Goal: Task Accomplishment & Management: Manage account settings

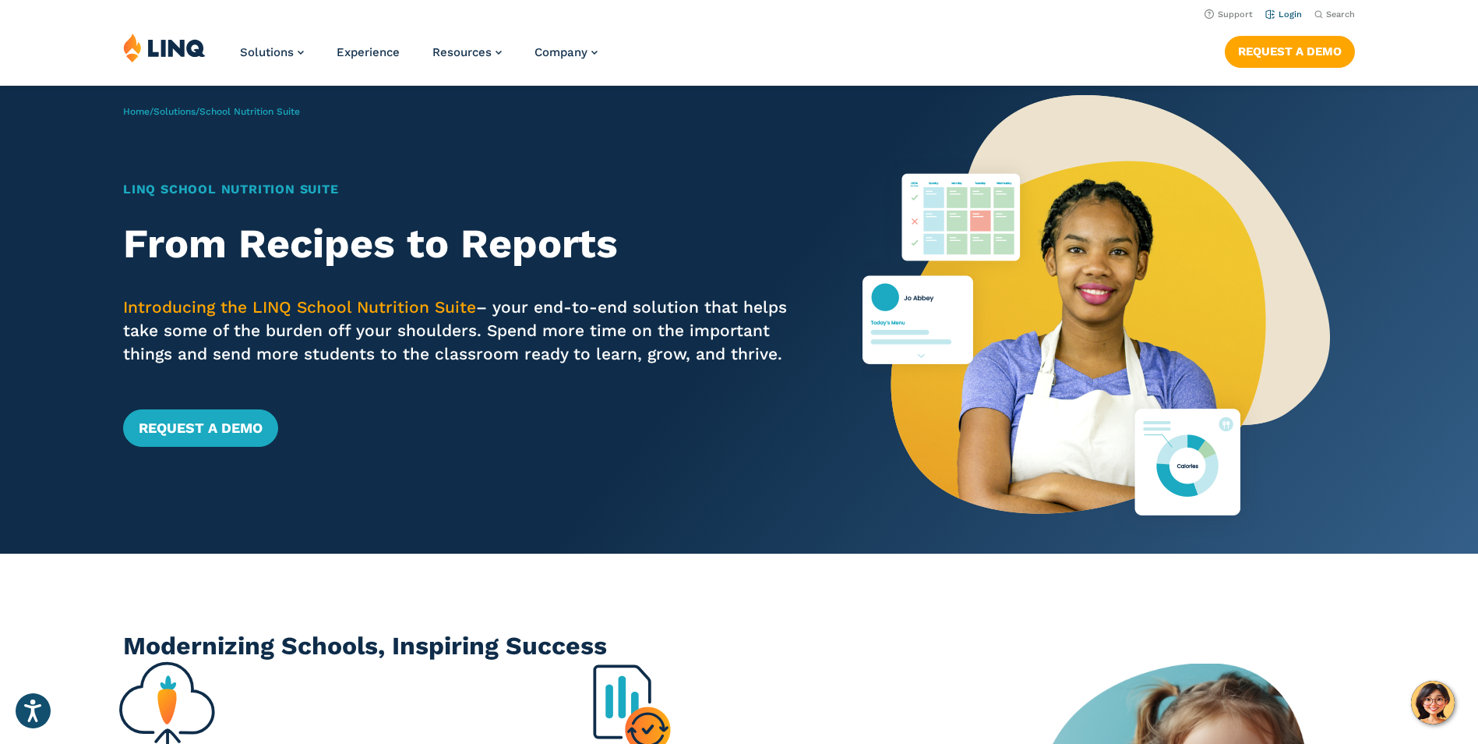
click at [1293, 13] on link "Login" at bounding box center [1284, 14] width 37 height 10
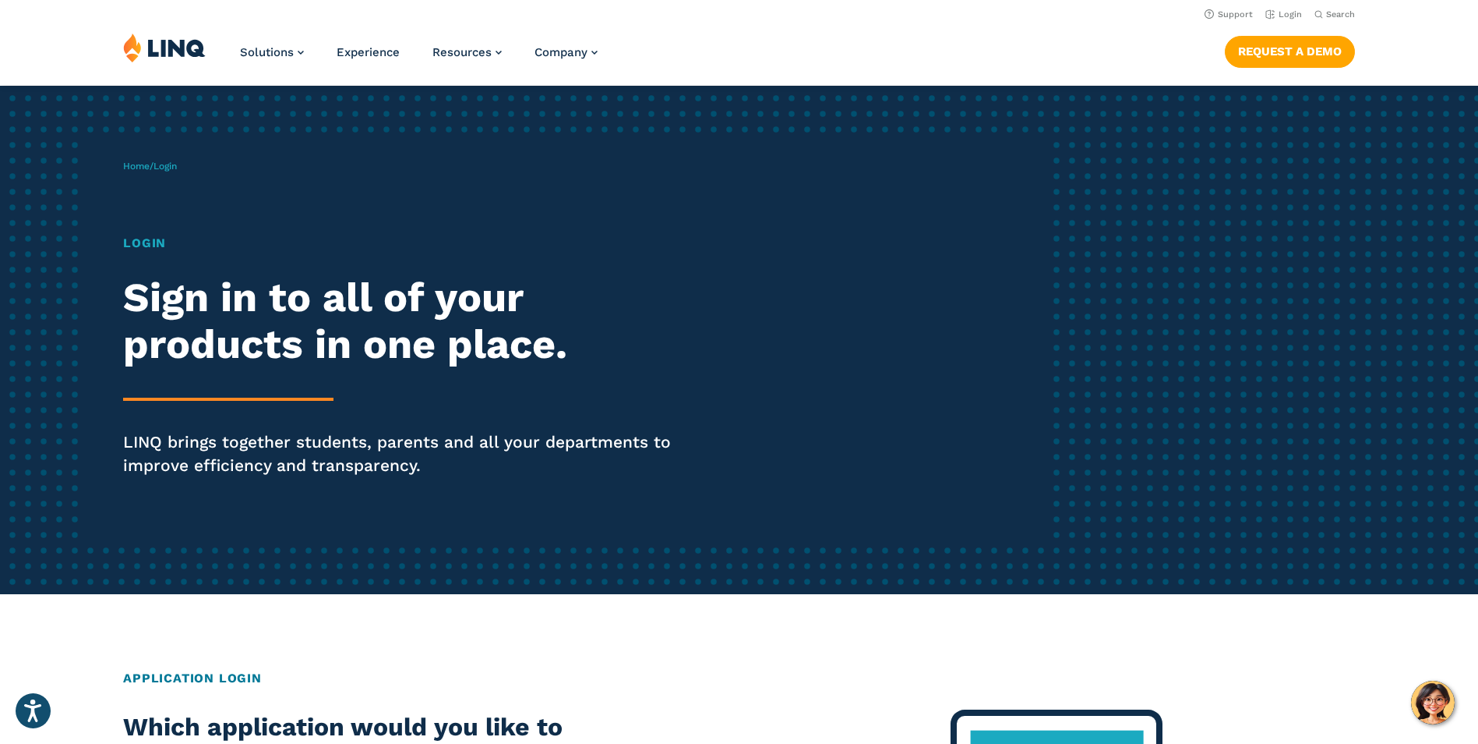
click at [159, 242] on h1 "Login" at bounding box center [408, 243] width 570 height 19
